Goal: Navigation & Orientation: Find specific page/section

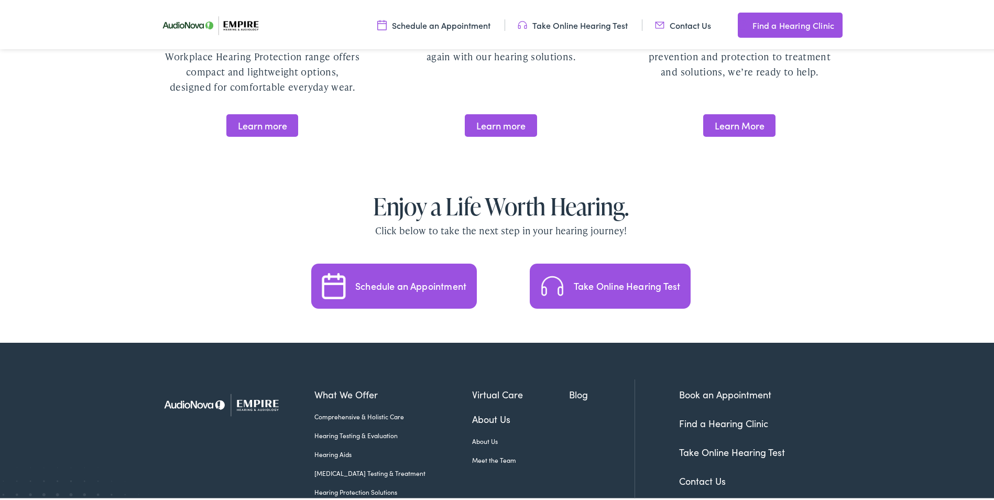
scroll to position [2148, 0]
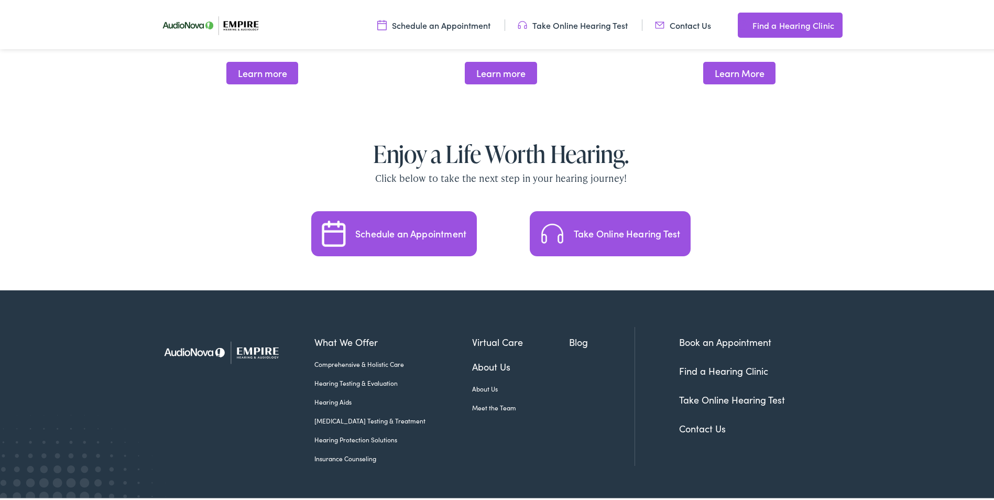
click at [726, 370] on link "Find a Hearing Clinic" at bounding box center [723, 368] width 89 height 13
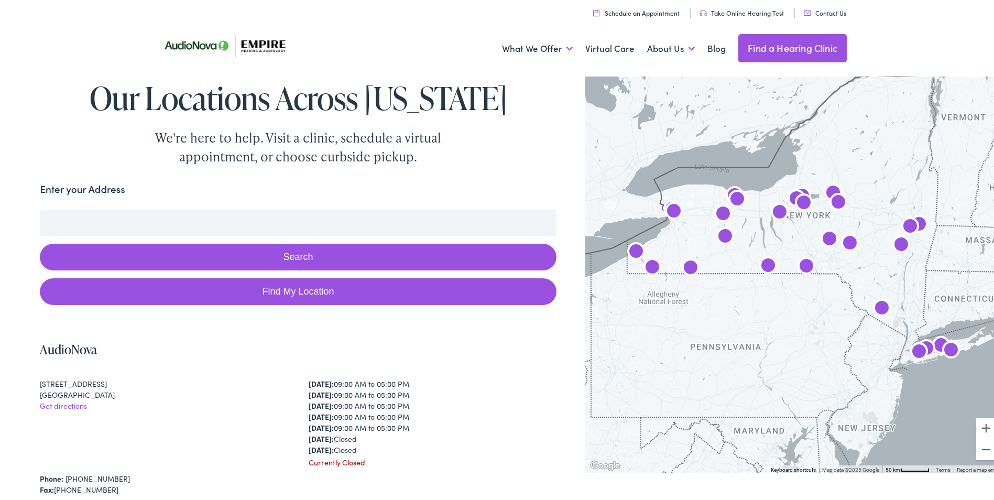
click at [733, 192] on img "AudioNova" at bounding box center [736, 197] width 25 height 25
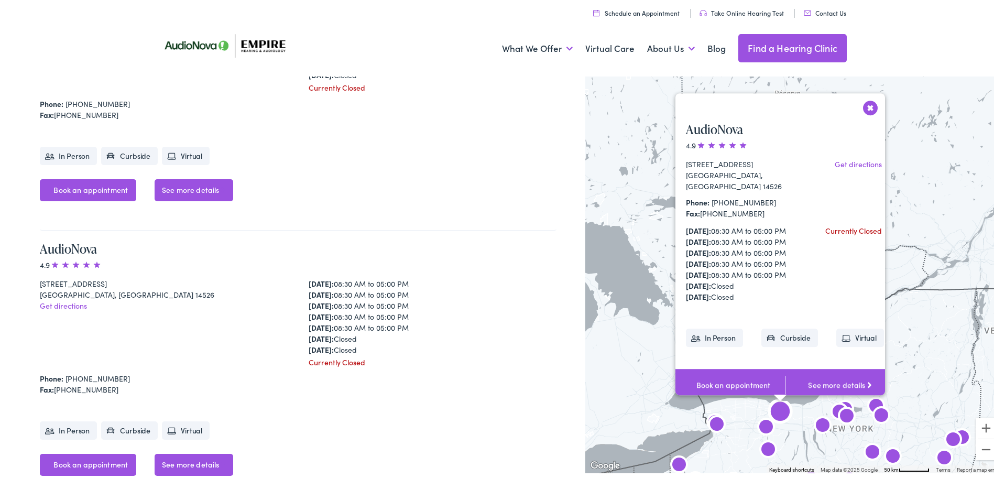
scroll to position [5174, 0]
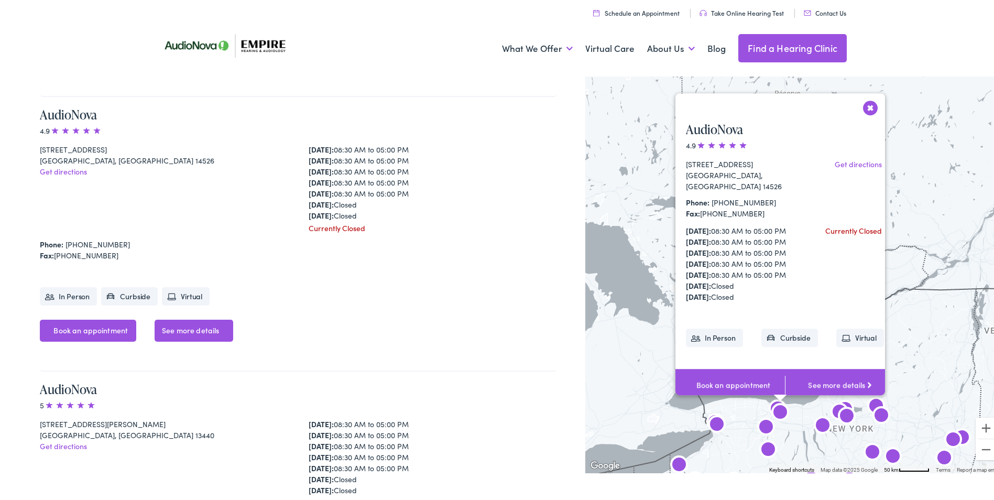
click at [768, 399] on img "AudioNova" at bounding box center [779, 411] width 25 height 25
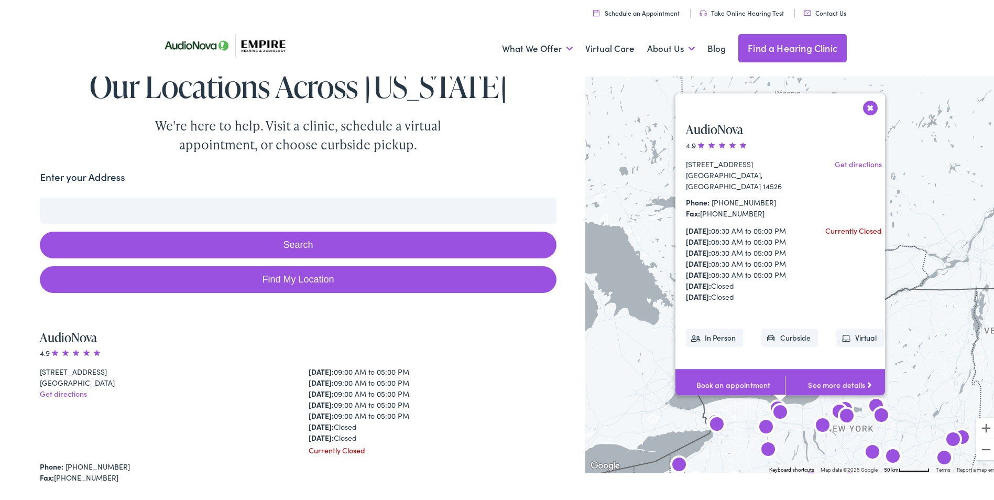
scroll to position [0, 0]
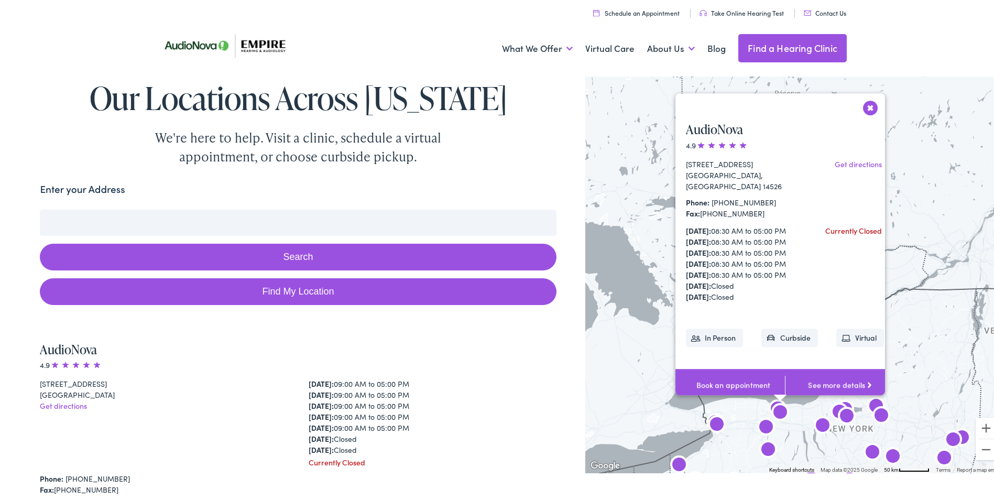
click at [775, 408] on img "AudioNova" at bounding box center [779, 411] width 25 height 25
click at [767, 399] on img "AudioNova" at bounding box center [779, 411] width 25 height 25
